Goal: Obtain resource: Obtain resource

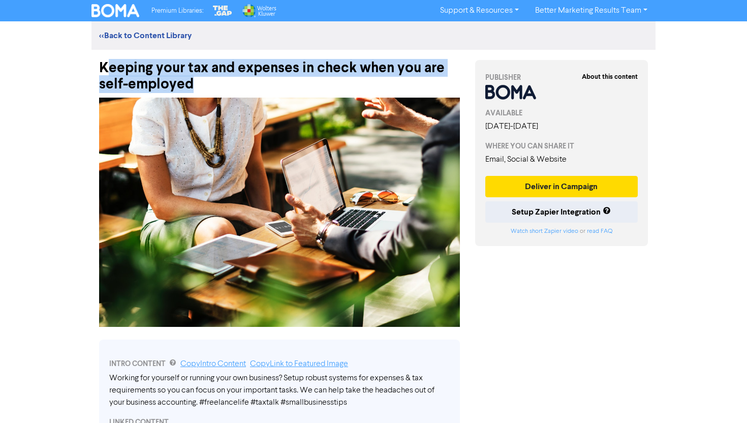
drag, startPoint x: 192, startPoint y: 88, endPoint x: 110, endPoint y: 60, distance: 86.2
click at [110, 60] on div "Keeping your tax and expenses in check when you are self-employed" at bounding box center [279, 71] width 361 height 43
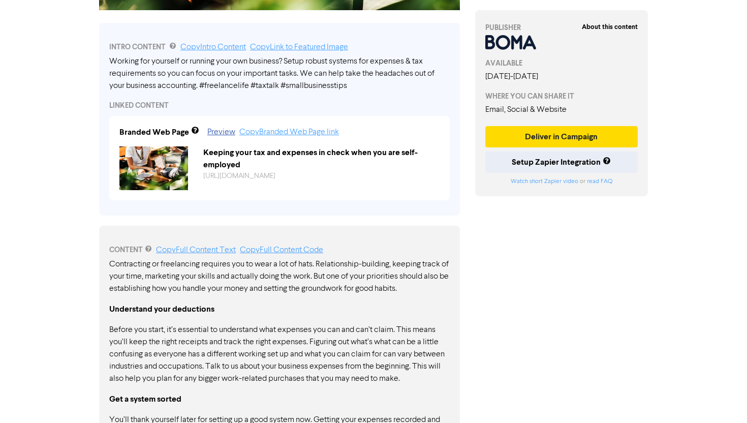
scroll to position [316, 0]
click at [223, 81] on div "Working for yourself or running your own business? Setup robust systems for exp…" at bounding box center [279, 73] width 340 height 37
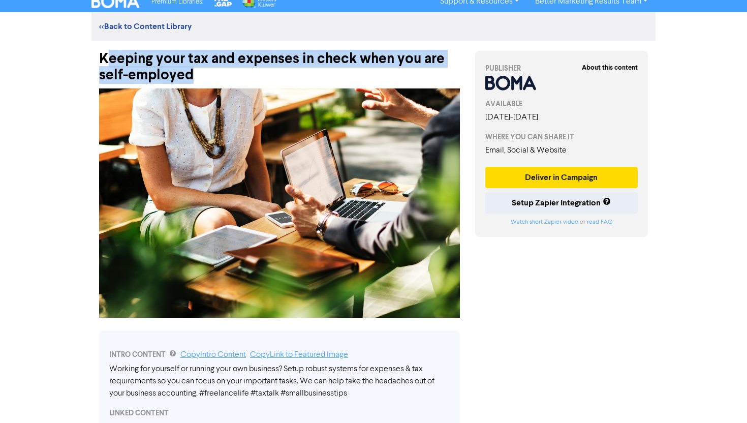
scroll to position [0, 0]
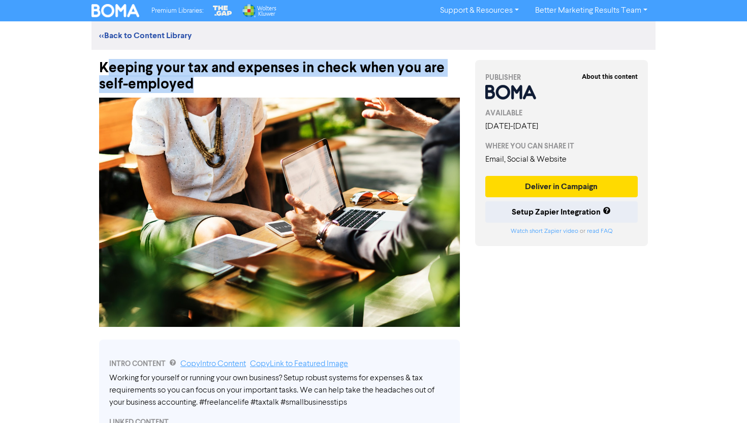
click at [348, 74] on div "Keeping your tax and expenses in check when you are self-employed" at bounding box center [279, 71] width 361 height 43
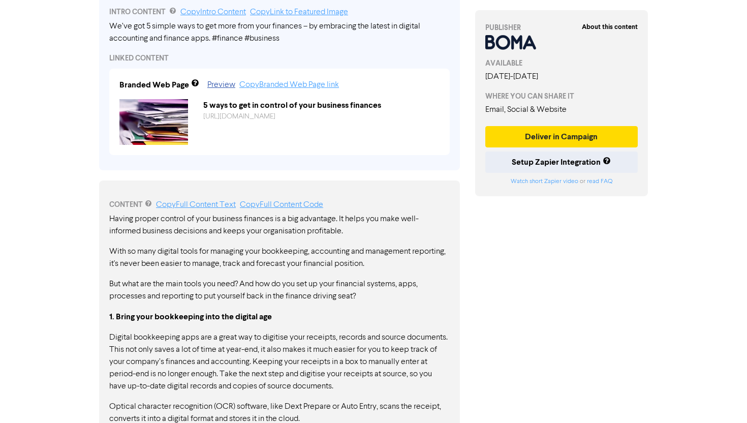
scroll to position [346, 0]
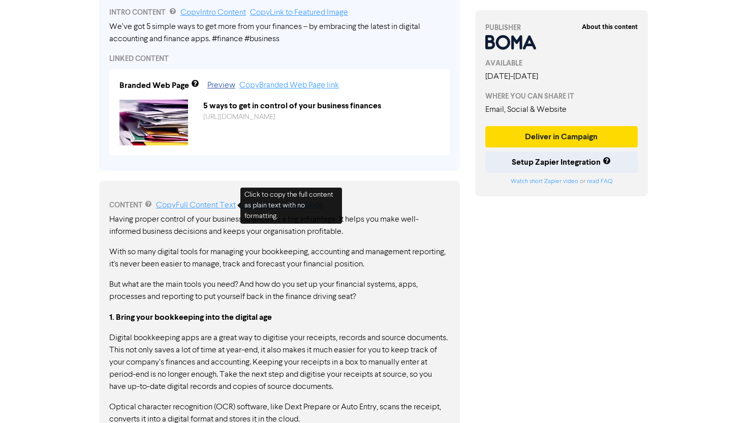
click at [204, 203] on link "Copy Full Content Text" at bounding box center [196, 205] width 80 height 8
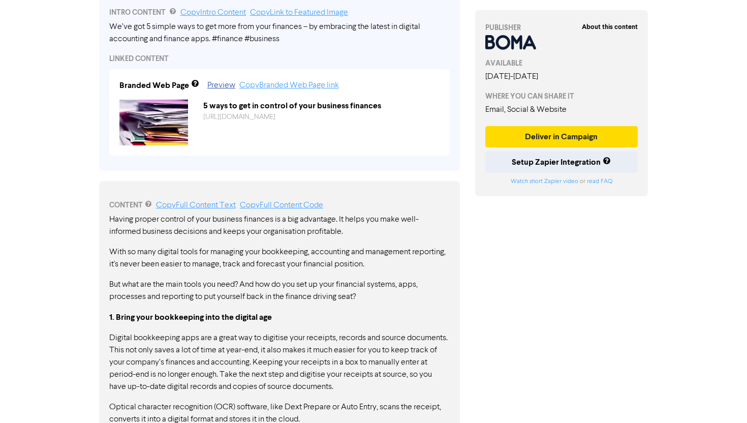
scroll to position [0, 0]
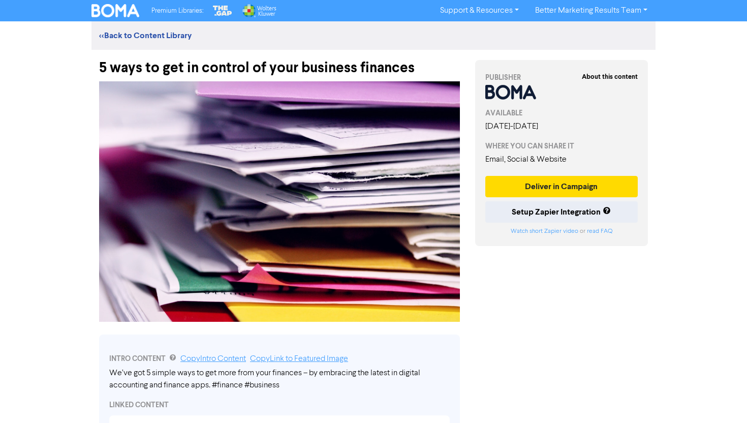
click at [289, 69] on div "5 ways to get in control of your business finances" at bounding box center [279, 63] width 361 height 26
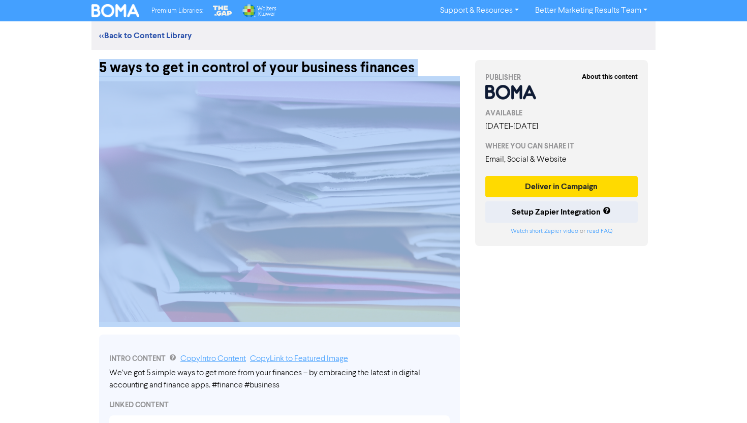
click at [289, 69] on div "5 ways to get in control of your business finances" at bounding box center [279, 63] width 361 height 26
copy div "5 ways to get in control of your business finances"
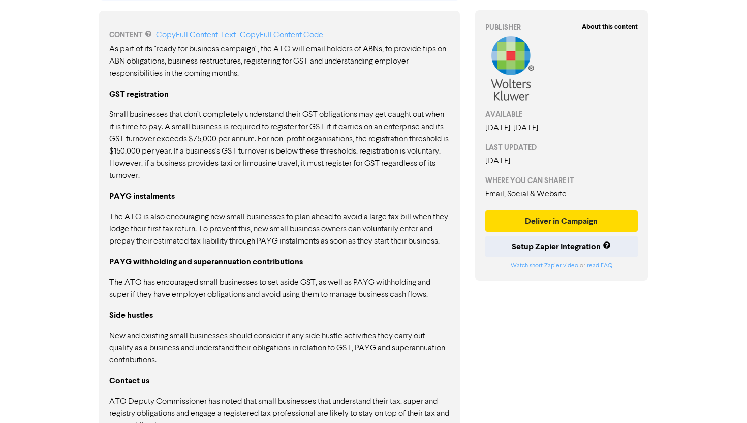
scroll to position [533, 0]
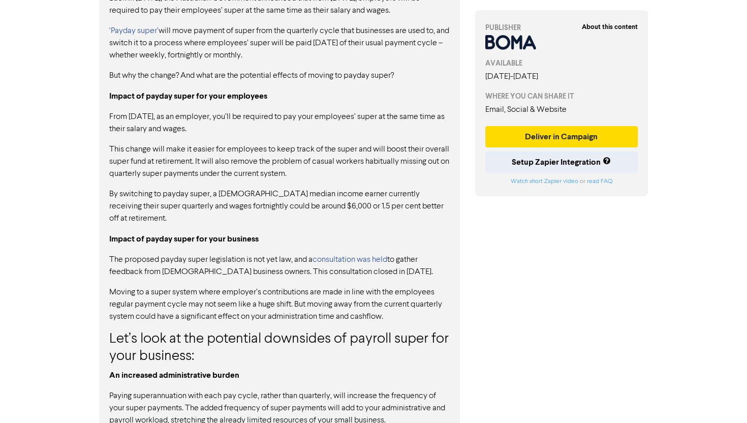
scroll to position [917, 0]
